Goal: Find specific page/section: Find specific page/section

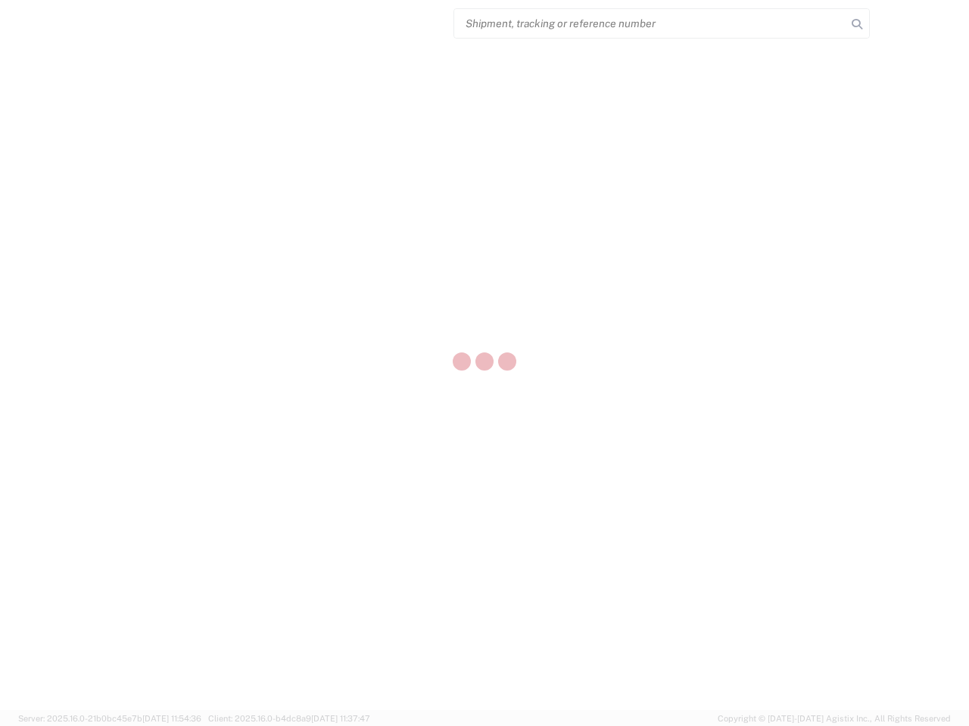
select select "US"
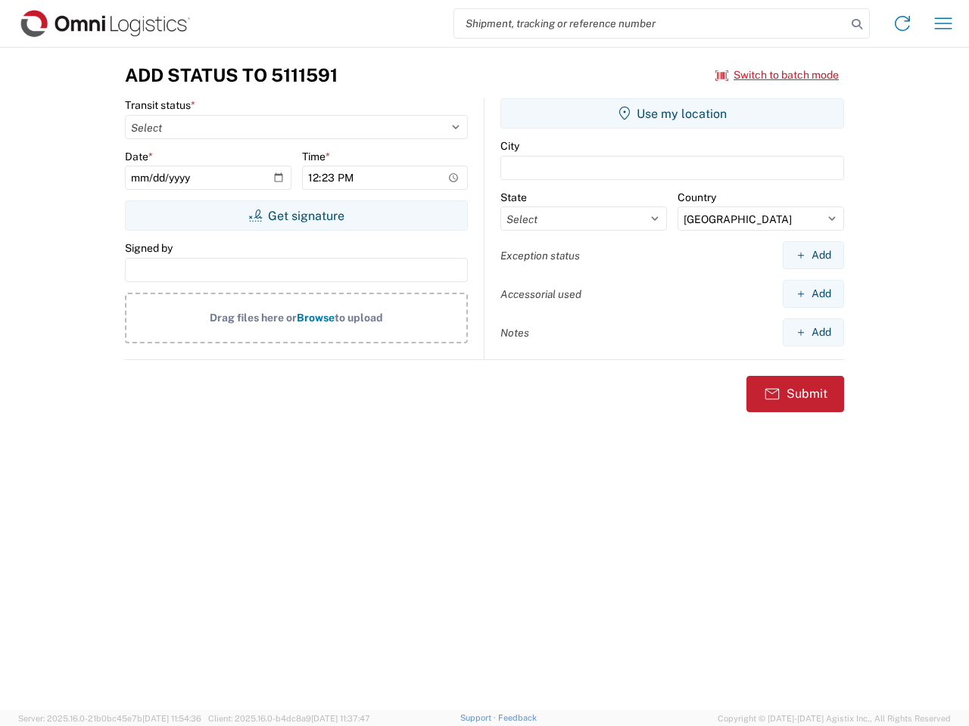
click at [650, 23] on input "search" at bounding box center [650, 23] width 392 height 29
click at [857, 24] on icon at bounding box center [856, 24] width 21 height 21
click at [902, 23] on icon at bounding box center [902, 23] width 24 height 24
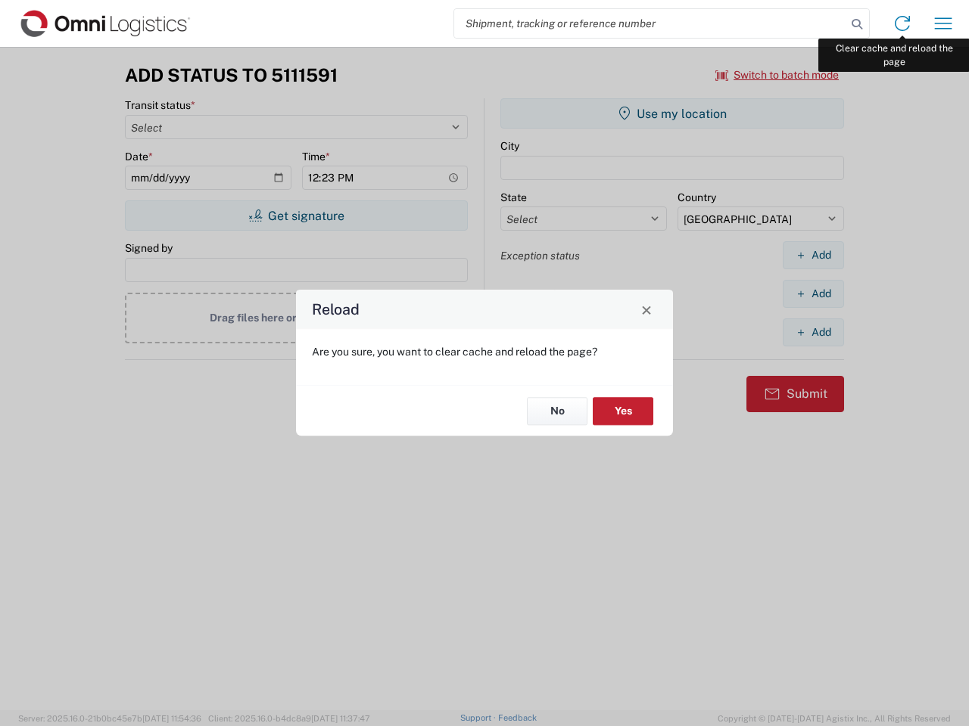
click at [943, 23] on div "Reload Are you sure, you want to clear cache and reload the page? No Yes" at bounding box center [484, 363] width 969 height 726
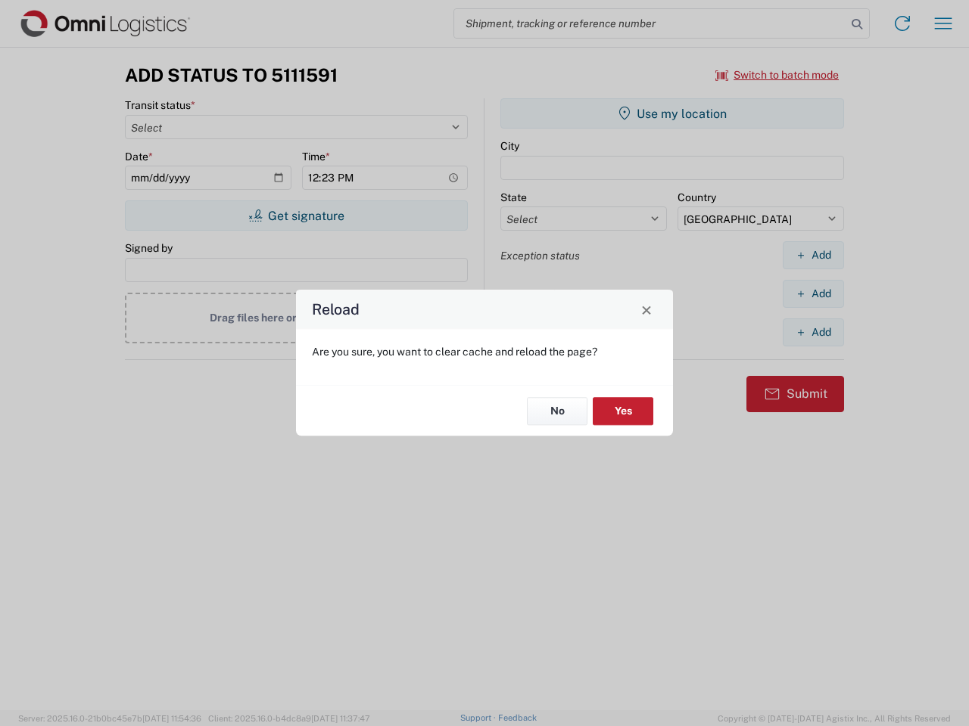
click at [777, 75] on div "Reload Are you sure, you want to clear cache and reload the page? No Yes" at bounding box center [484, 363] width 969 height 726
click at [296, 216] on div "Reload Are you sure, you want to clear cache and reload the page? No Yes" at bounding box center [484, 363] width 969 height 726
click at [672, 114] on div "Reload Are you sure, you want to clear cache and reload the page? No Yes" at bounding box center [484, 363] width 969 height 726
click at [813, 255] on div "Reload Are you sure, you want to clear cache and reload the page? No Yes" at bounding box center [484, 363] width 969 height 726
click at [813, 294] on div "Reload Are you sure, you want to clear cache and reload the page? No Yes" at bounding box center [484, 363] width 969 height 726
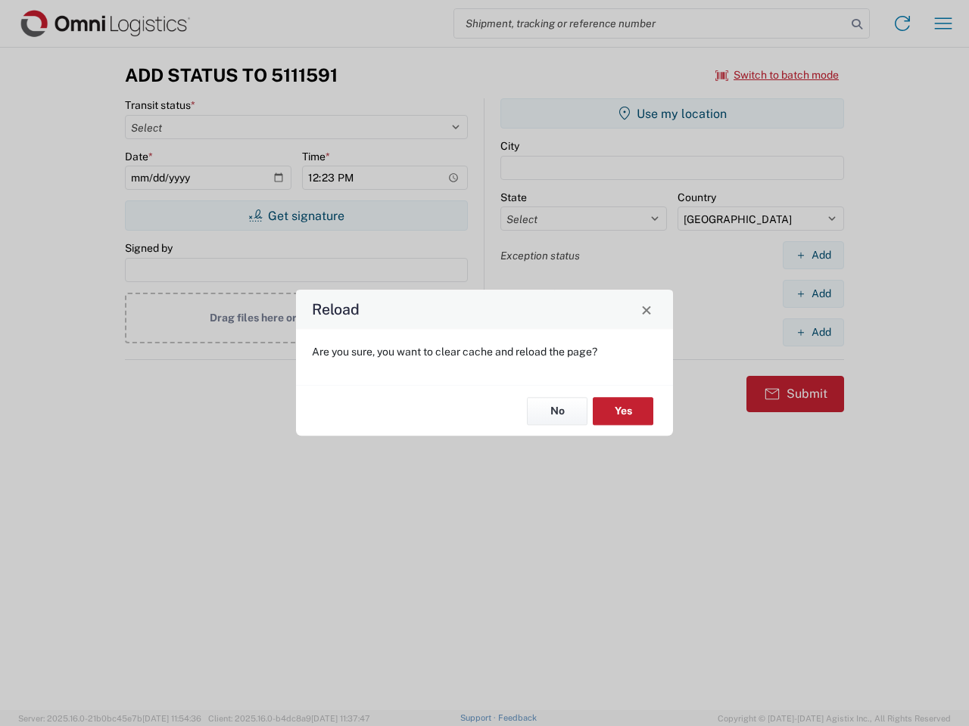
click at [813, 332] on div "Reload Are you sure, you want to clear cache and reload the page? No Yes" at bounding box center [484, 363] width 969 height 726
